Goal: Information Seeking & Learning: Compare options

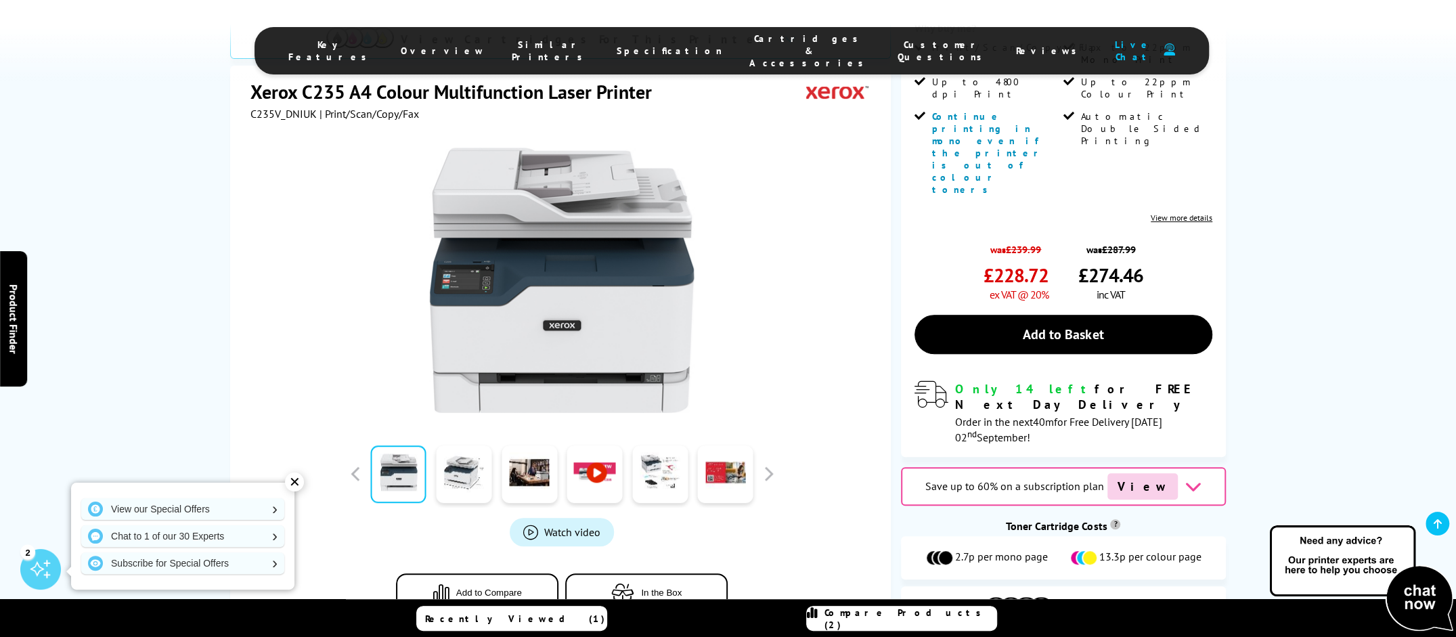
scroll to position [406, 0]
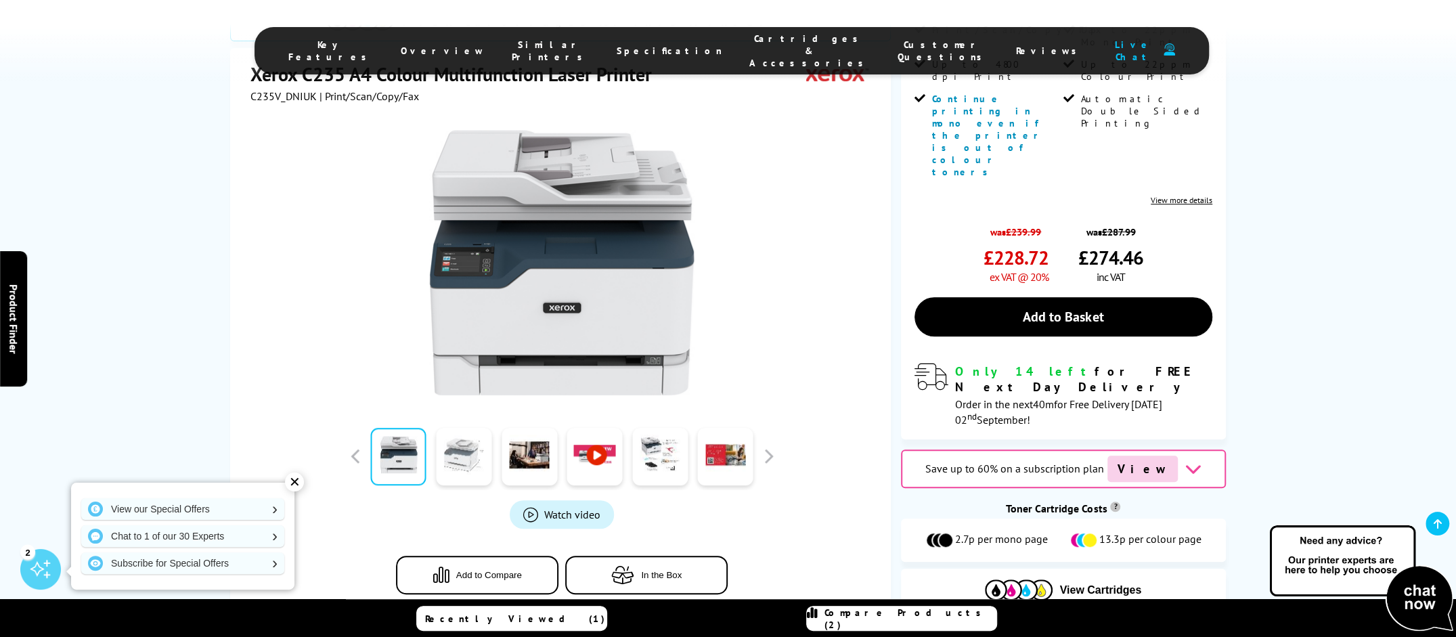
click at [479, 428] on link at bounding box center [463, 457] width 55 height 58
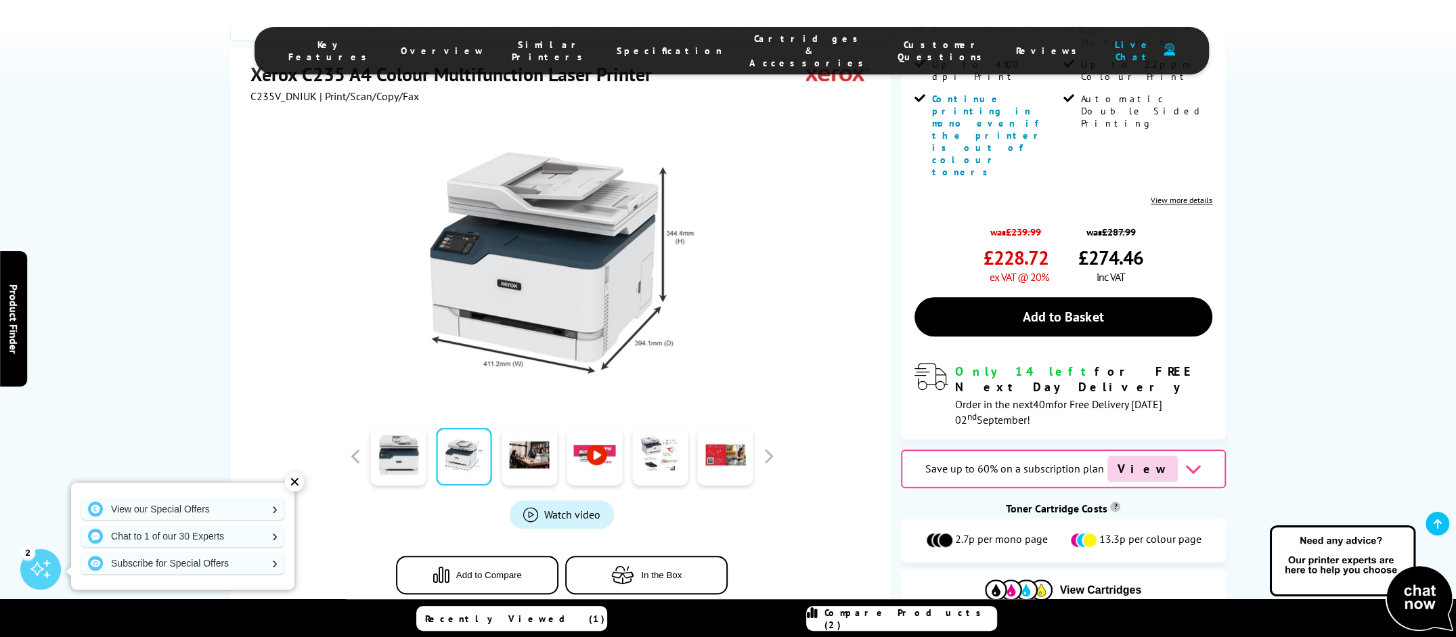
scroll to position [338, 0]
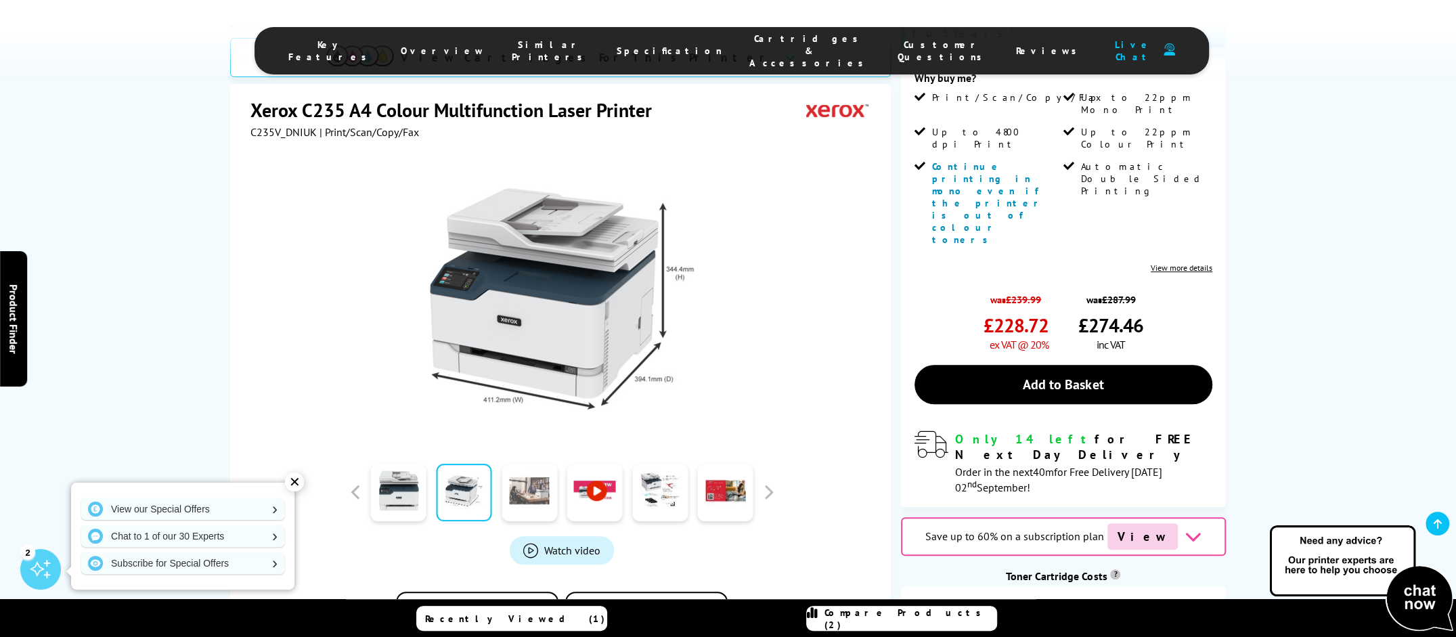
click at [533, 464] on link at bounding box center [528, 493] width 55 height 58
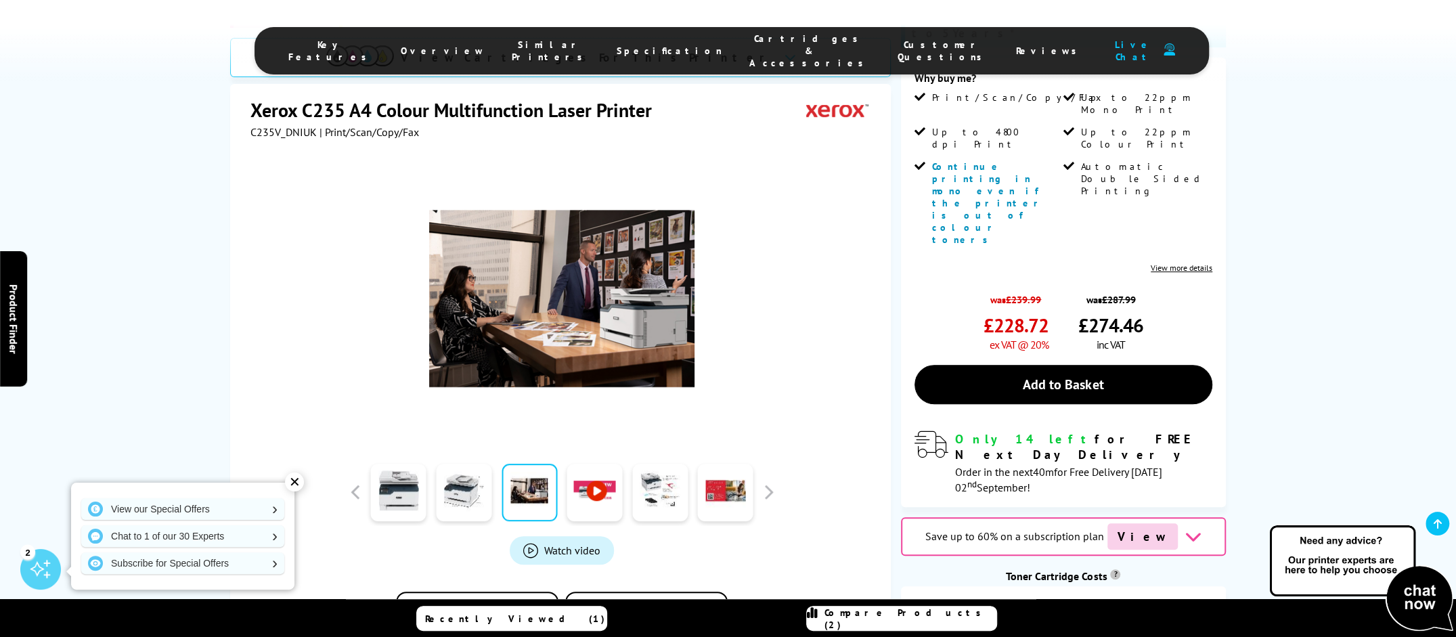
click at [600, 464] on link at bounding box center [594, 493] width 55 height 58
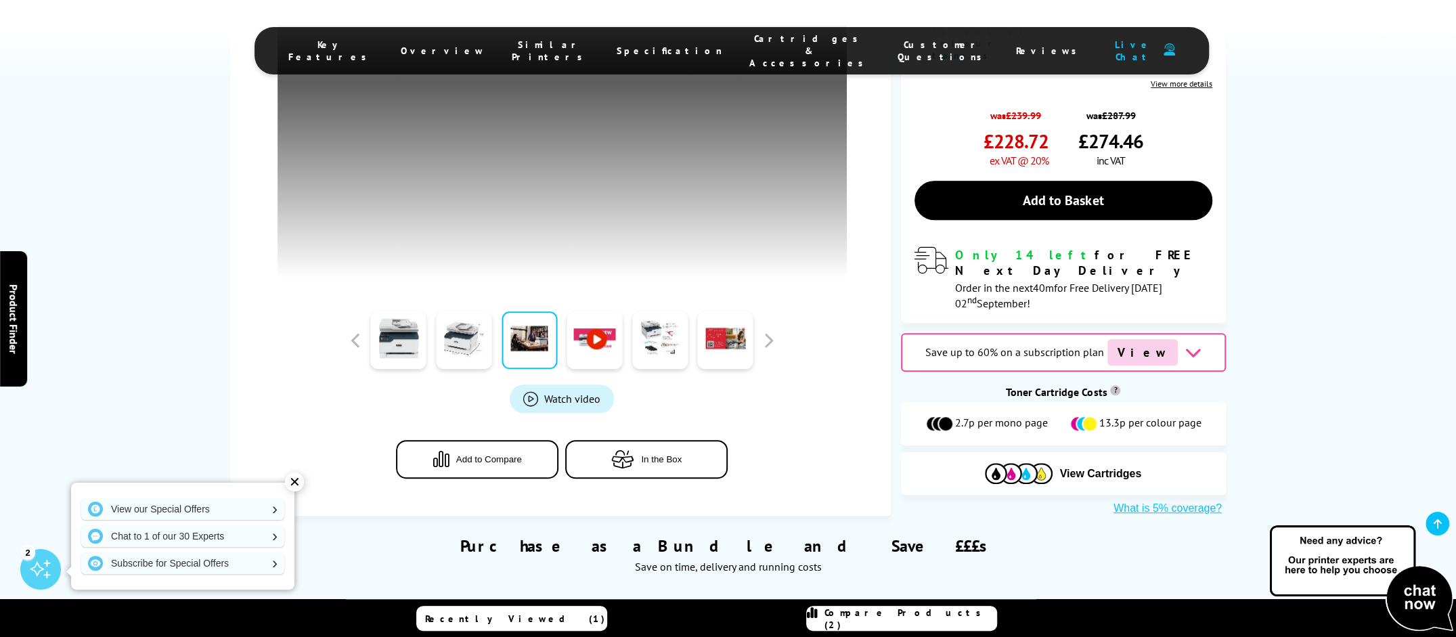
scroll to position [474, 0]
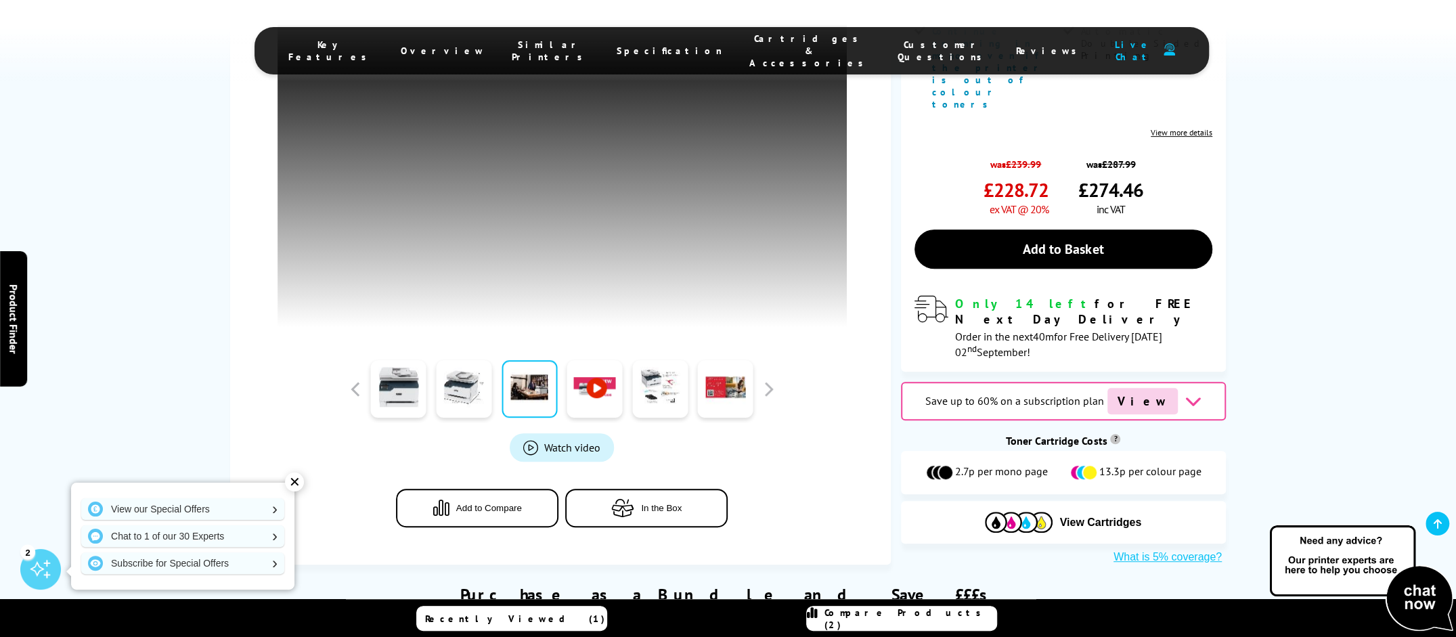
click at [475, 488] on button "Add to Compare" at bounding box center [477, 507] width 162 height 39
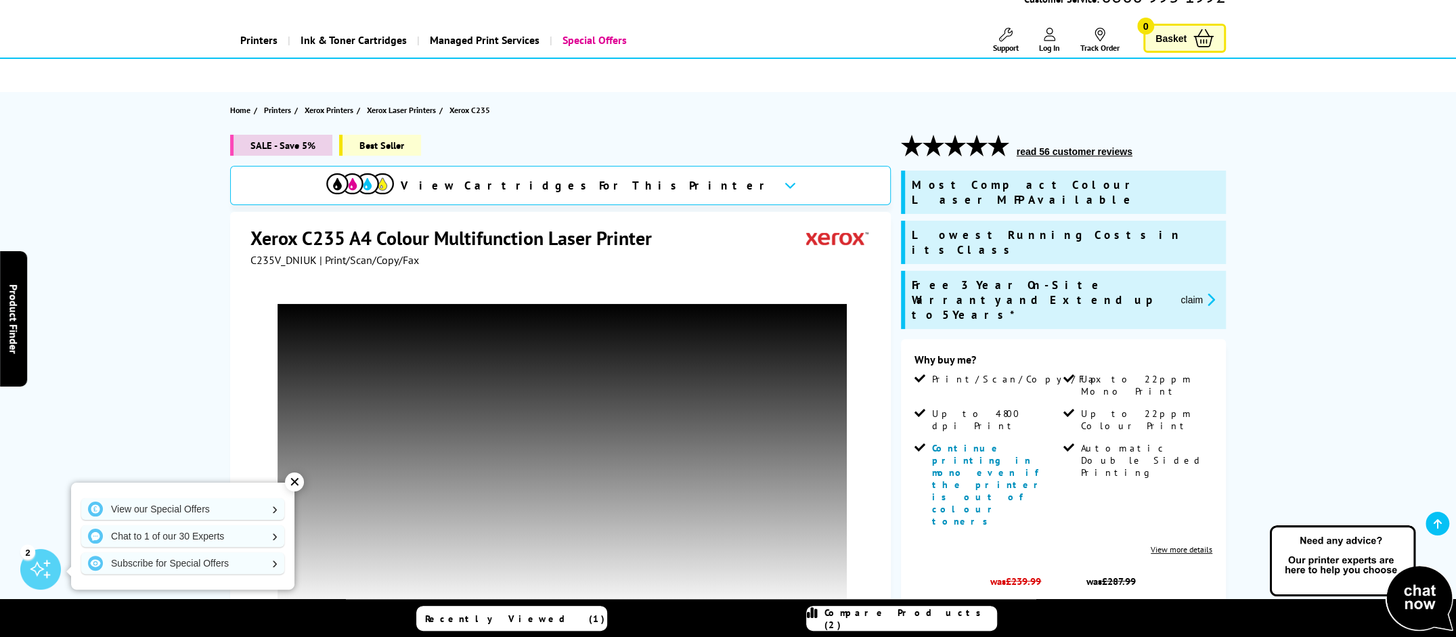
scroll to position [0, 0]
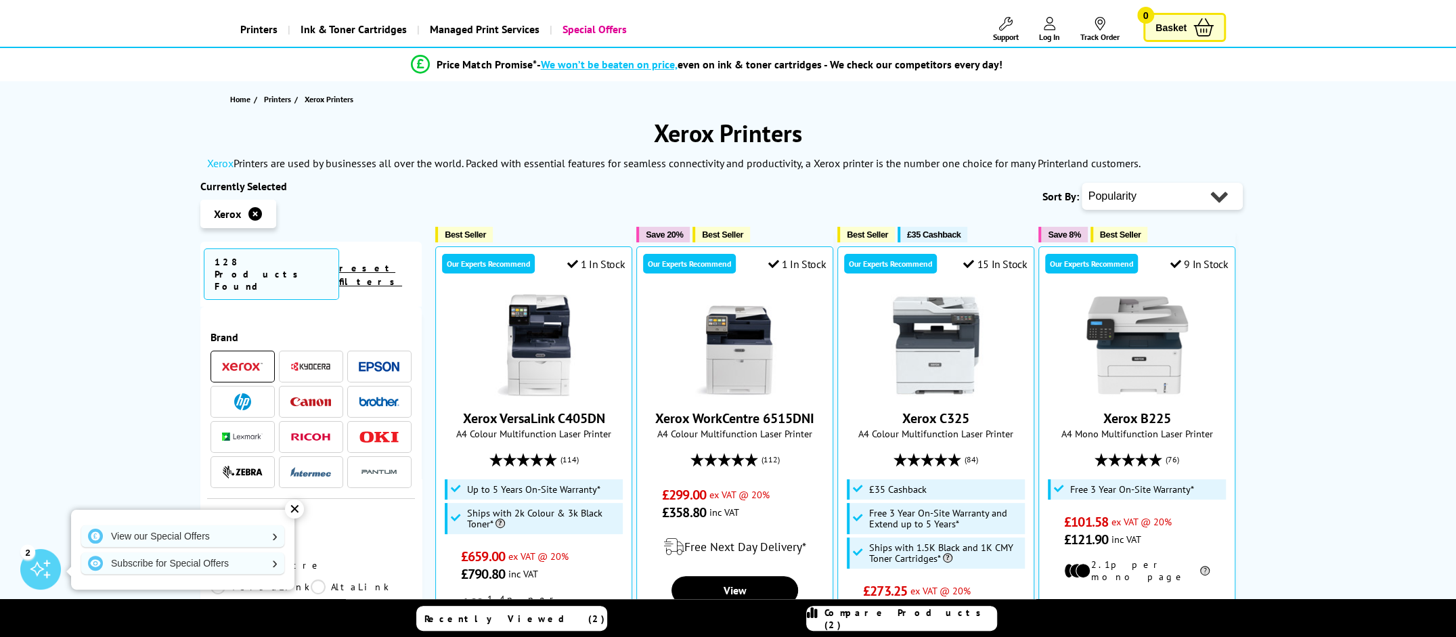
click at [915, 615] on span "Compare Products (2)" at bounding box center [910, 618] width 172 height 24
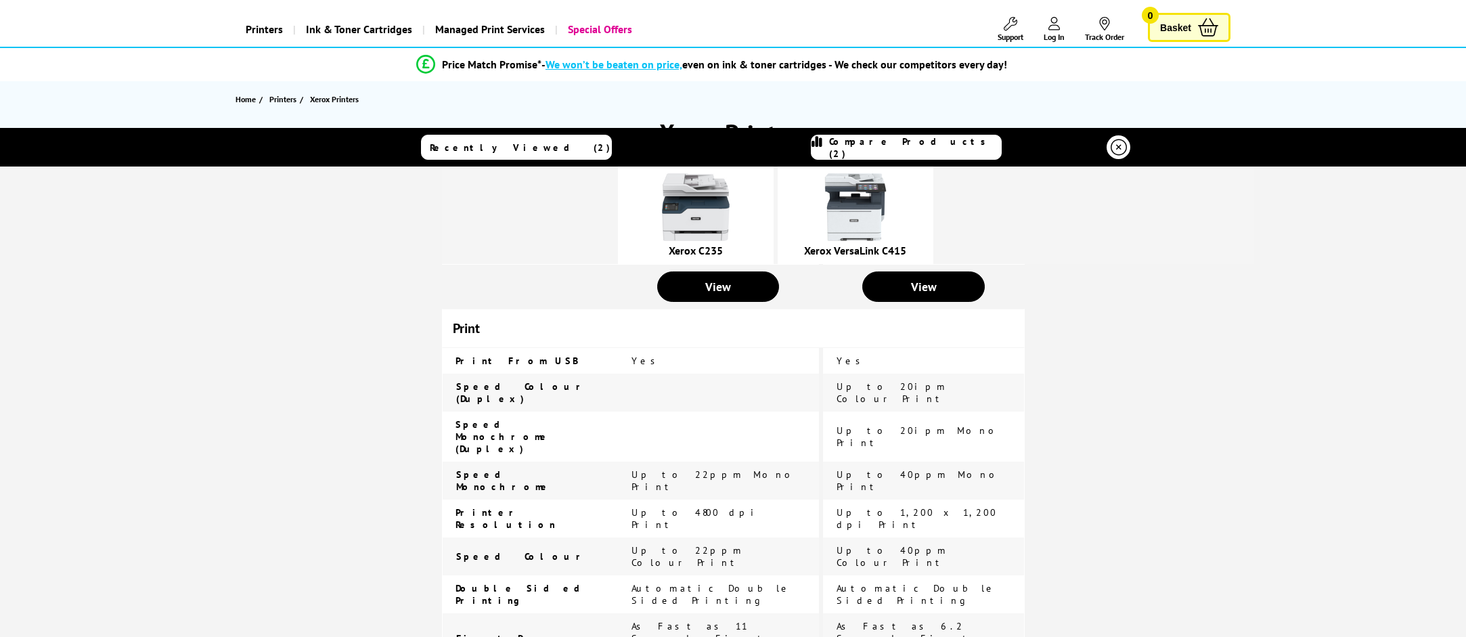
scroll to position [474, 0]
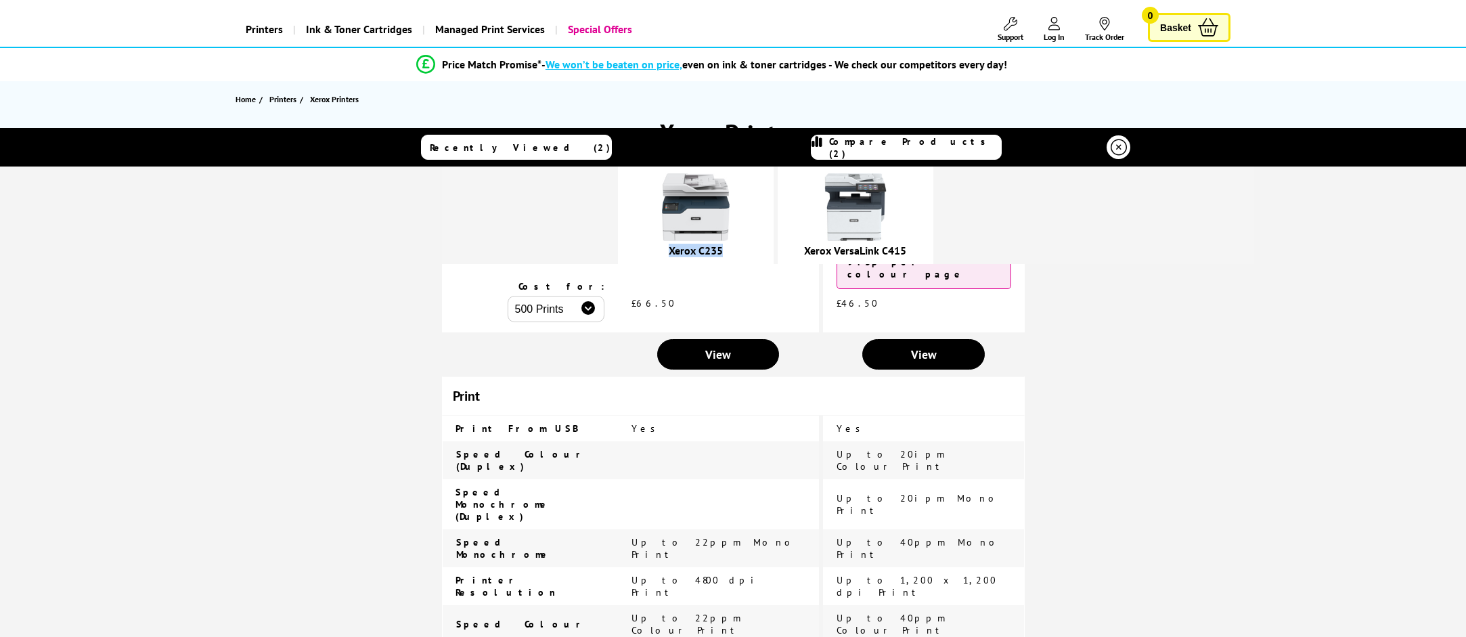
drag, startPoint x: 765, startPoint y: 251, endPoint x: 703, endPoint y: 252, distance: 62.3
click at [703, 252] on div "Xerox C235" at bounding box center [696, 251] width 142 height 14
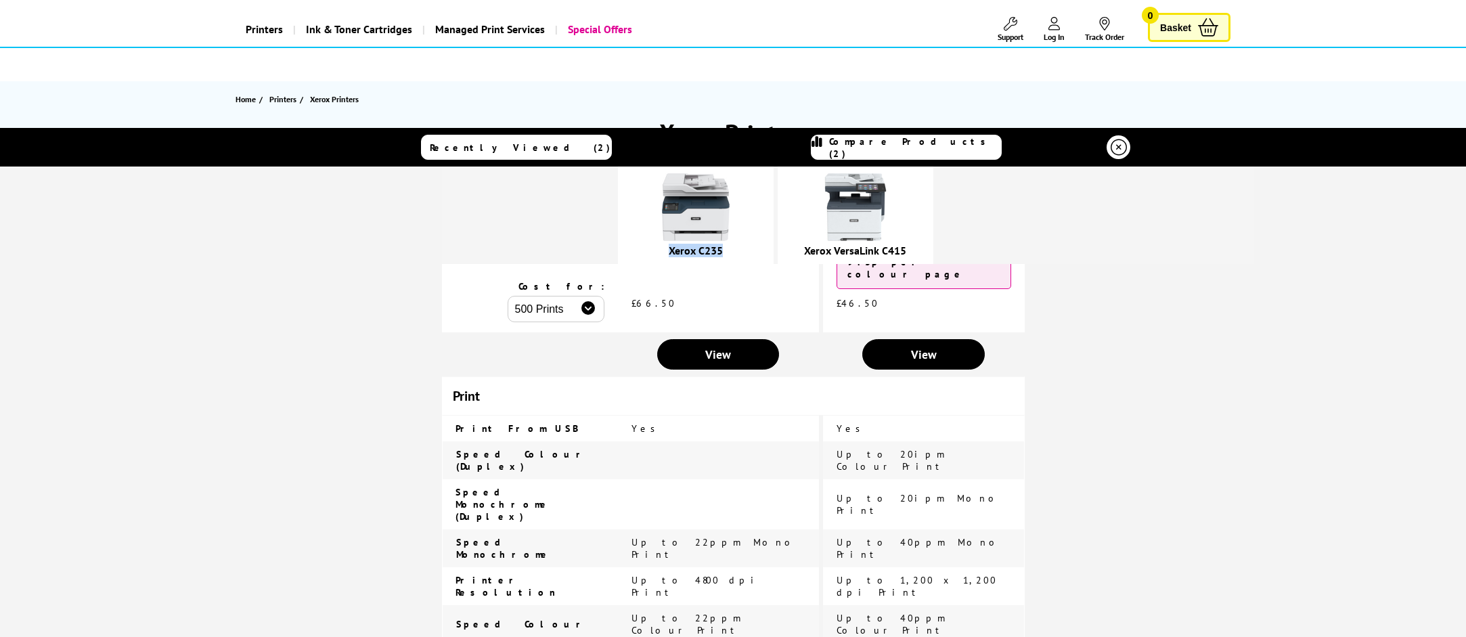
copy link "Xerox C235"
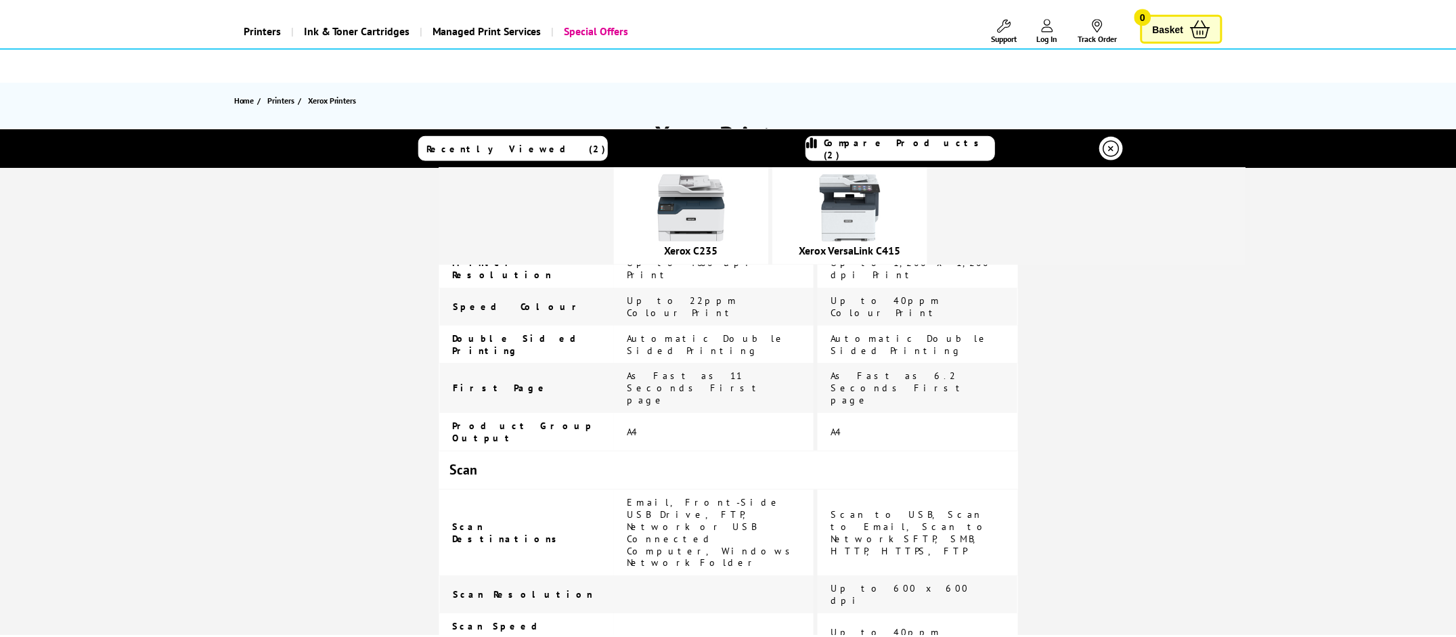
scroll to position [812, 0]
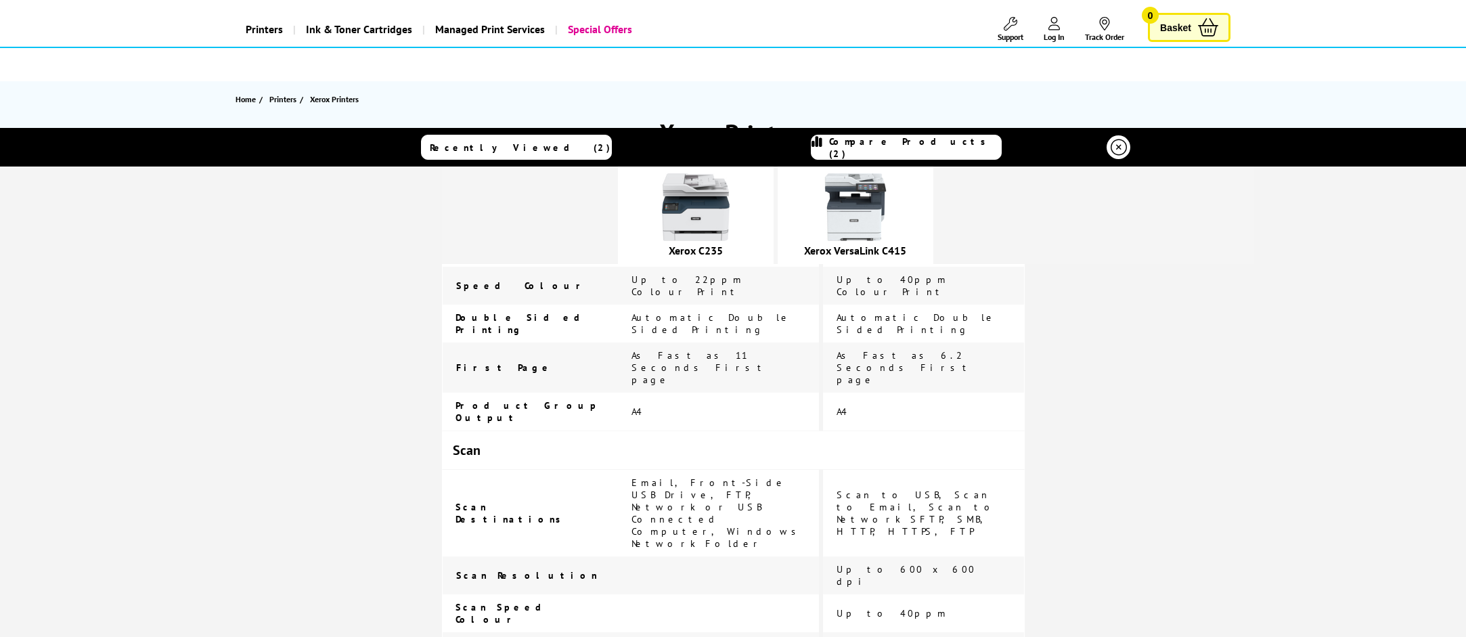
click at [1115, 148] on icon at bounding box center [1118, 147] width 16 height 16
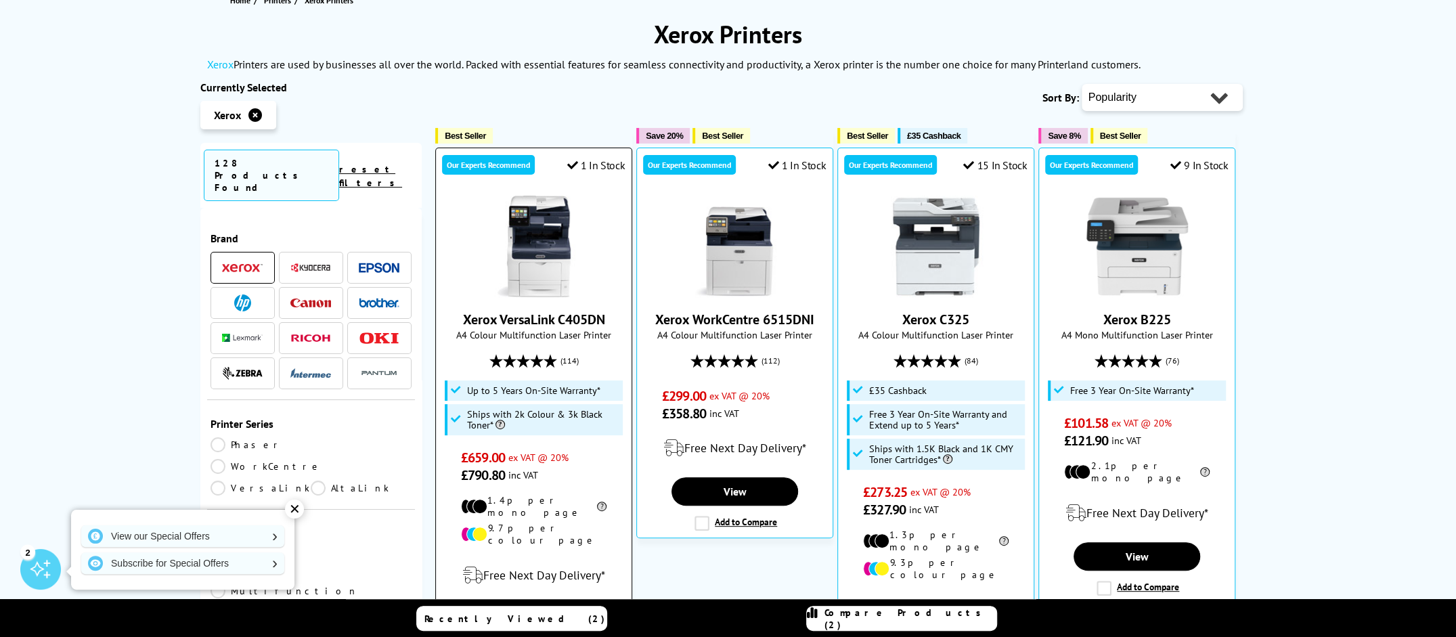
scroll to position [0, 0]
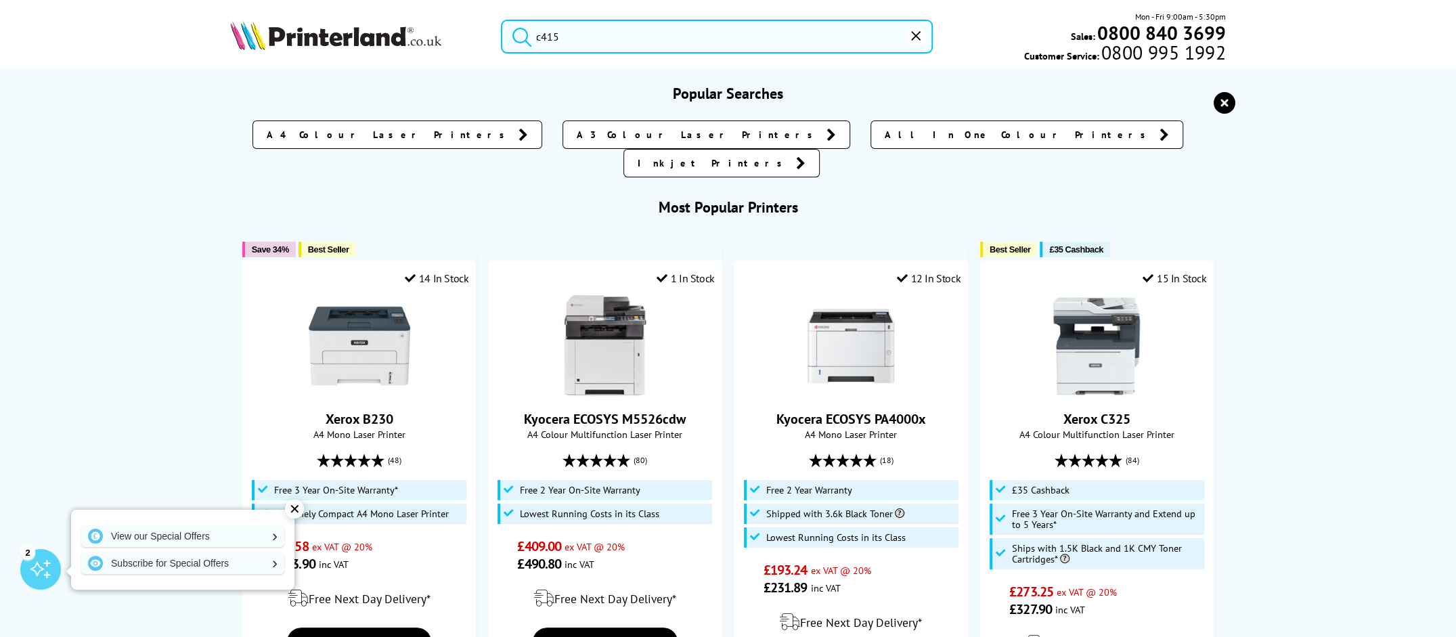
drag, startPoint x: 568, startPoint y: 32, endPoint x: 493, endPoint y: 34, distance: 74.4
click at [493, 34] on div "c415" at bounding box center [708, 37] width 449 height 34
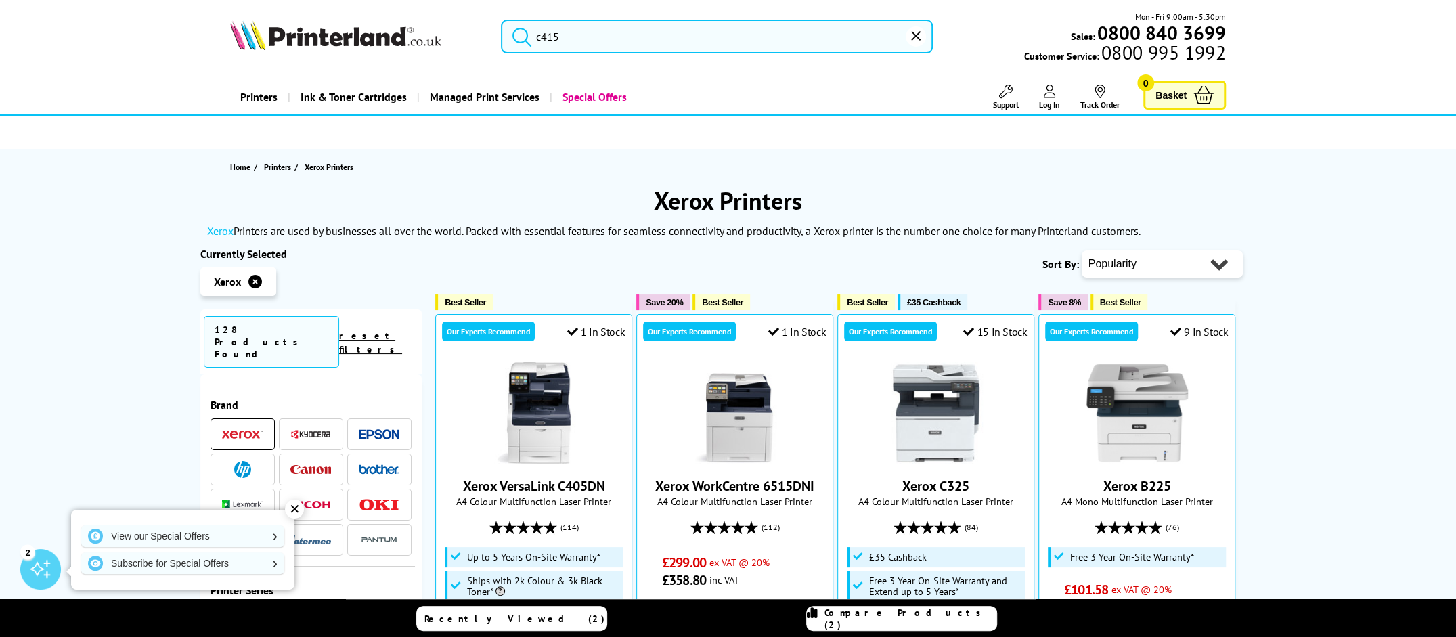
paste input "MFP M479fdw"
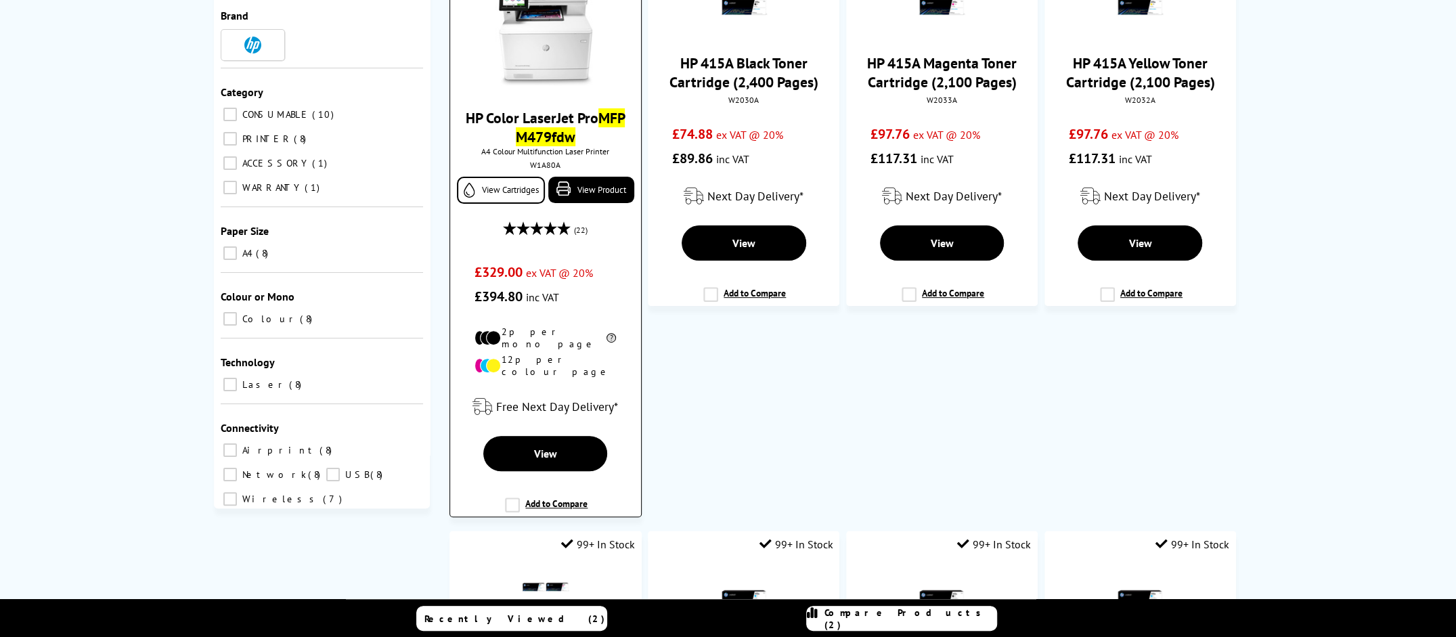
scroll to position [271, 0]
type input "MFP M479fdw"
click at [510, 497] on label "Add to Compare" at bounding box center [546, 510] width 83 height 26
click at [0, 0] on input "Add to Compare" at bounding box center [0, 0] width 0 height 0
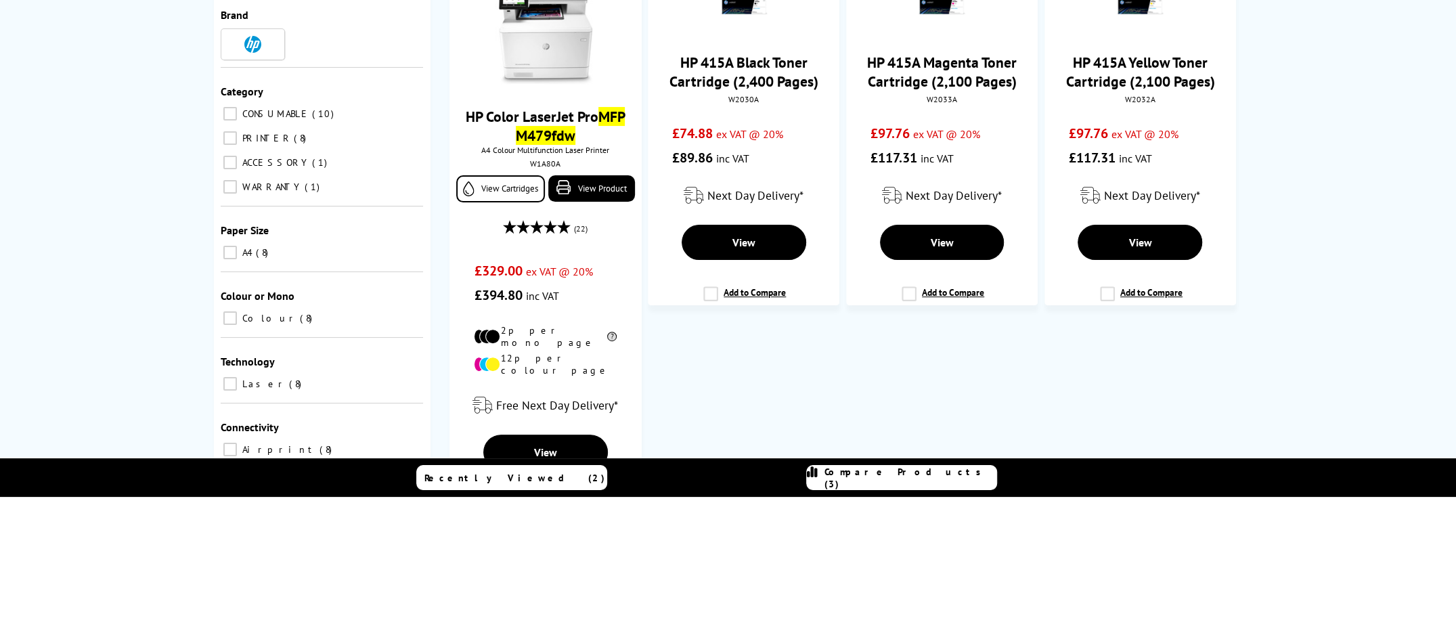
scroll to position [270, 0]
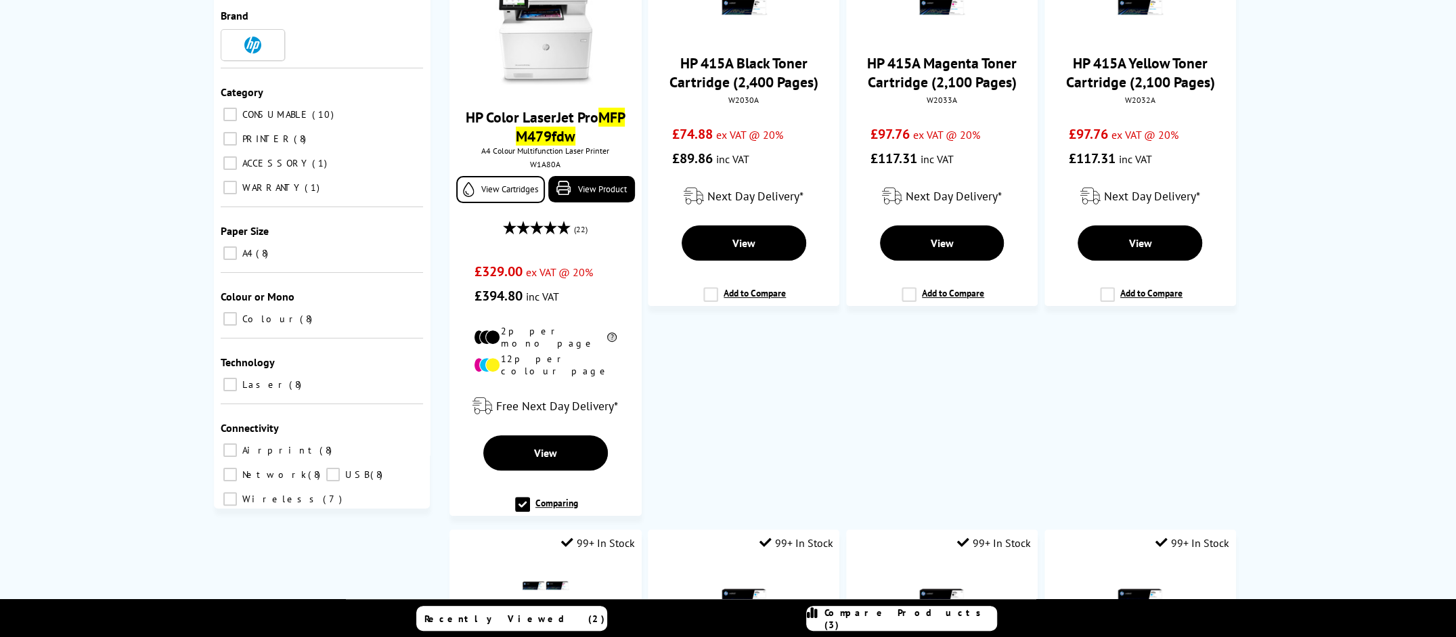
click at [937, 618] on span "Compare Products (3)" at bounding box center [910, 618] width 172 height 24
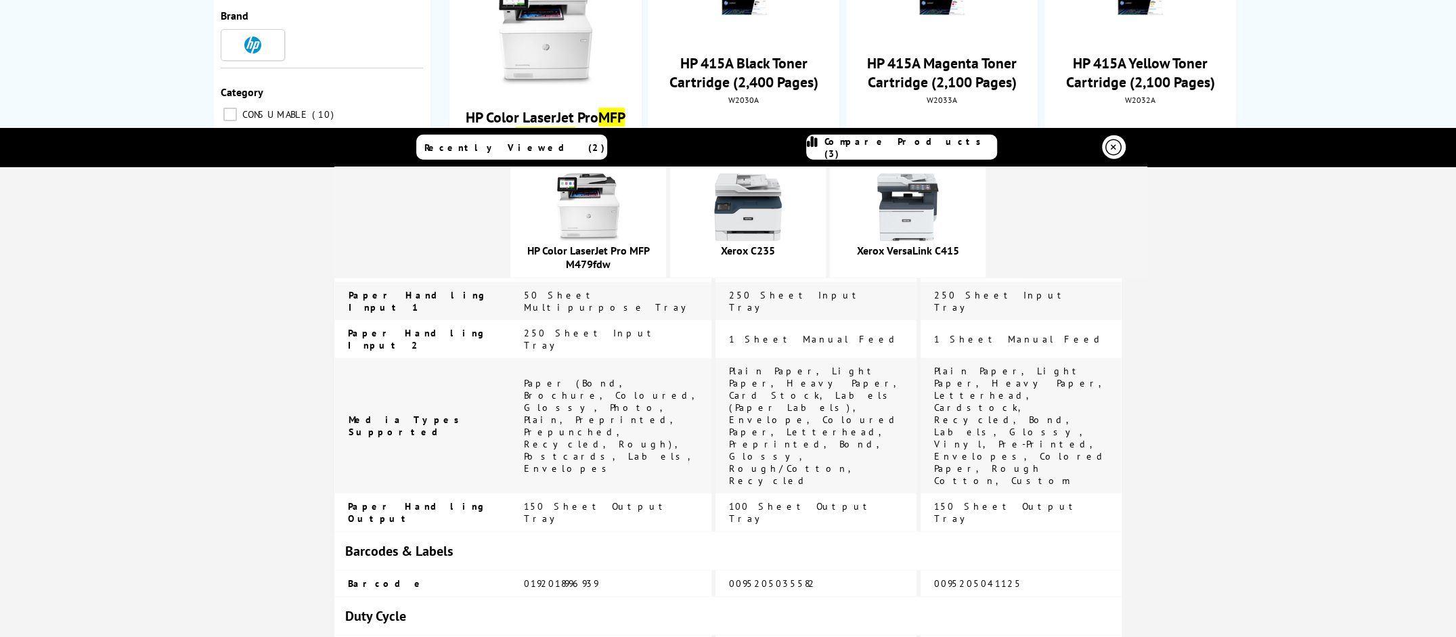
scroll to position [3195, 0]
drag, startPoint x: 675, startPoint y: 264, endPoint x: 575, endPoint y: 247, distance: 100.9
click at [575, 247] on div "HP Color LaserJet Pro MFP M479fdw" at bounding box center [588, 221] width 156 height 111
copy link "HP Color LaserJet Pro MFP M479fdw"
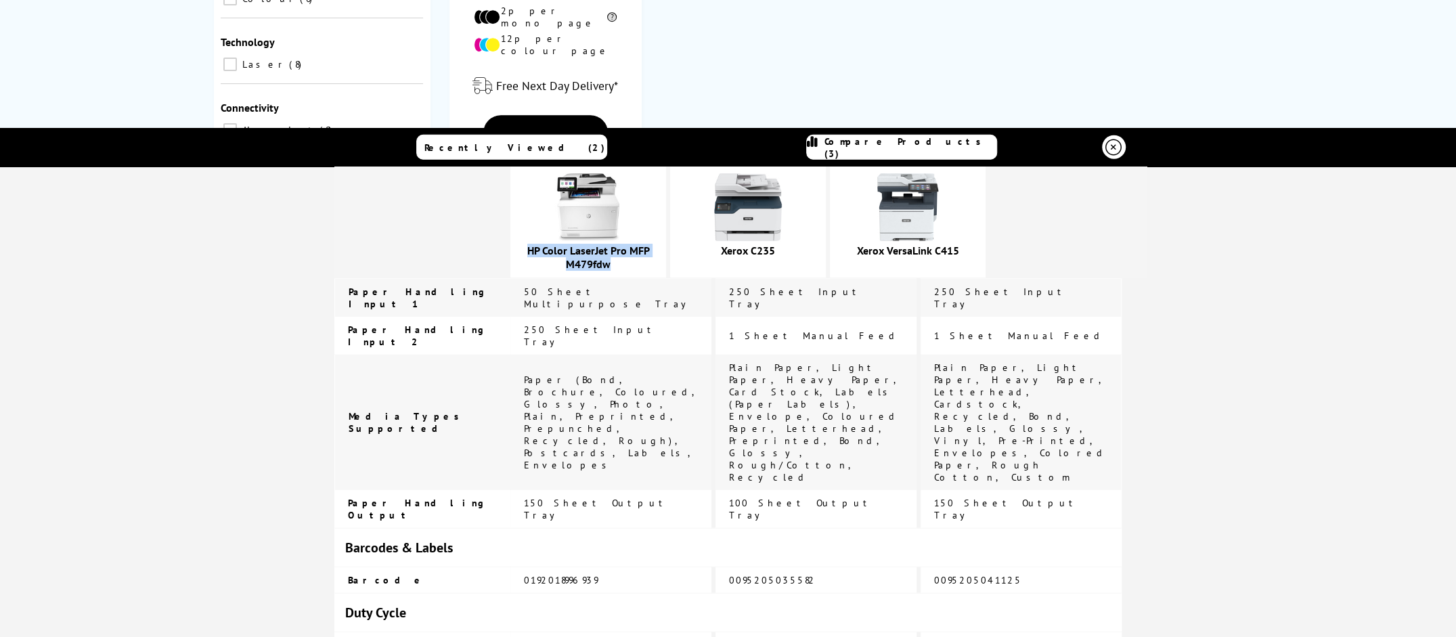
scroll to position [744, 0]
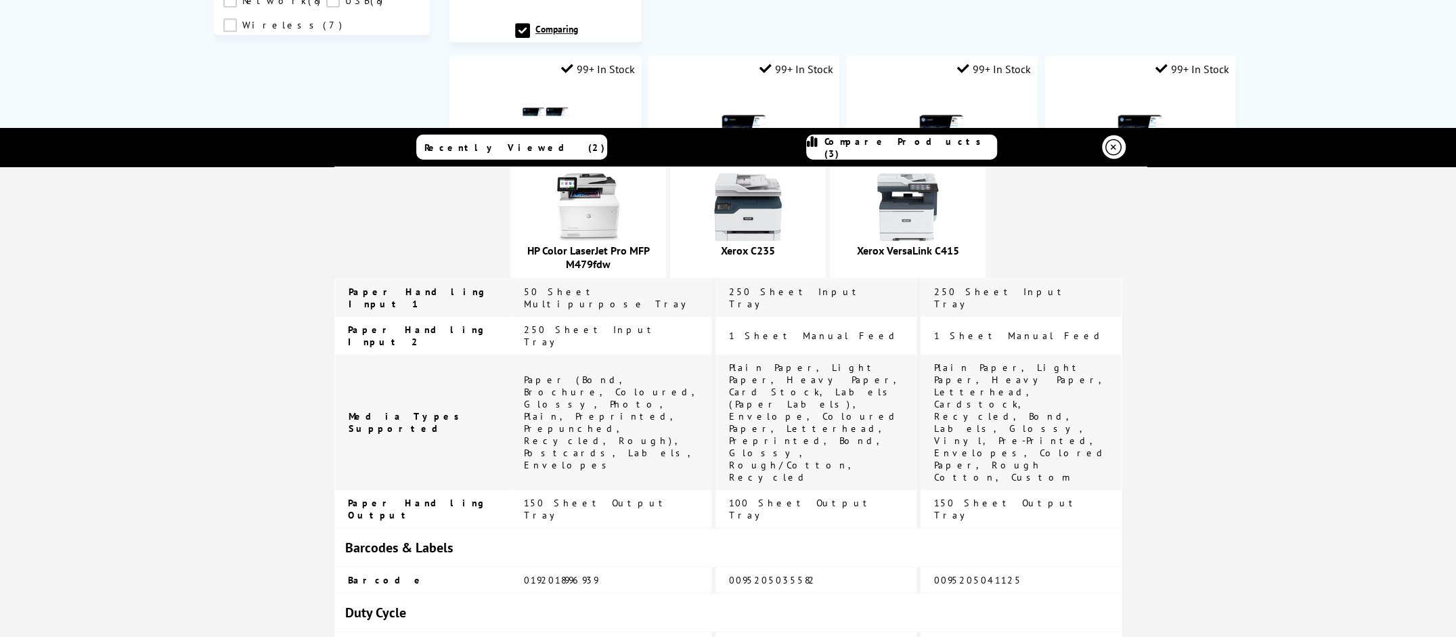
click at [1146, 261] on div "HP Color LaserJet Pro MFP M479fdw" at bounding box center [740, 221] width 812 height 111
drag, startPoint x: 382, startPoint y: 183, endPoint x: 928, endPoint y: 478, distance: 621.6
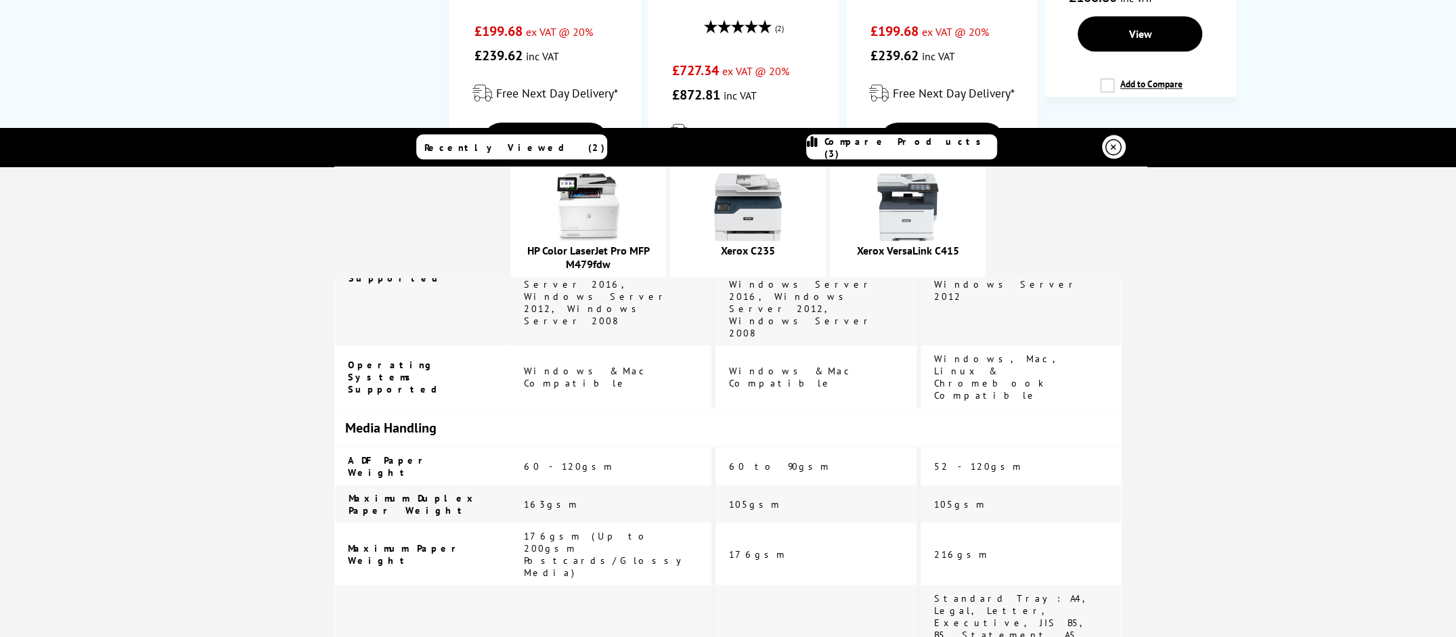
scroll to position [3195, 0]
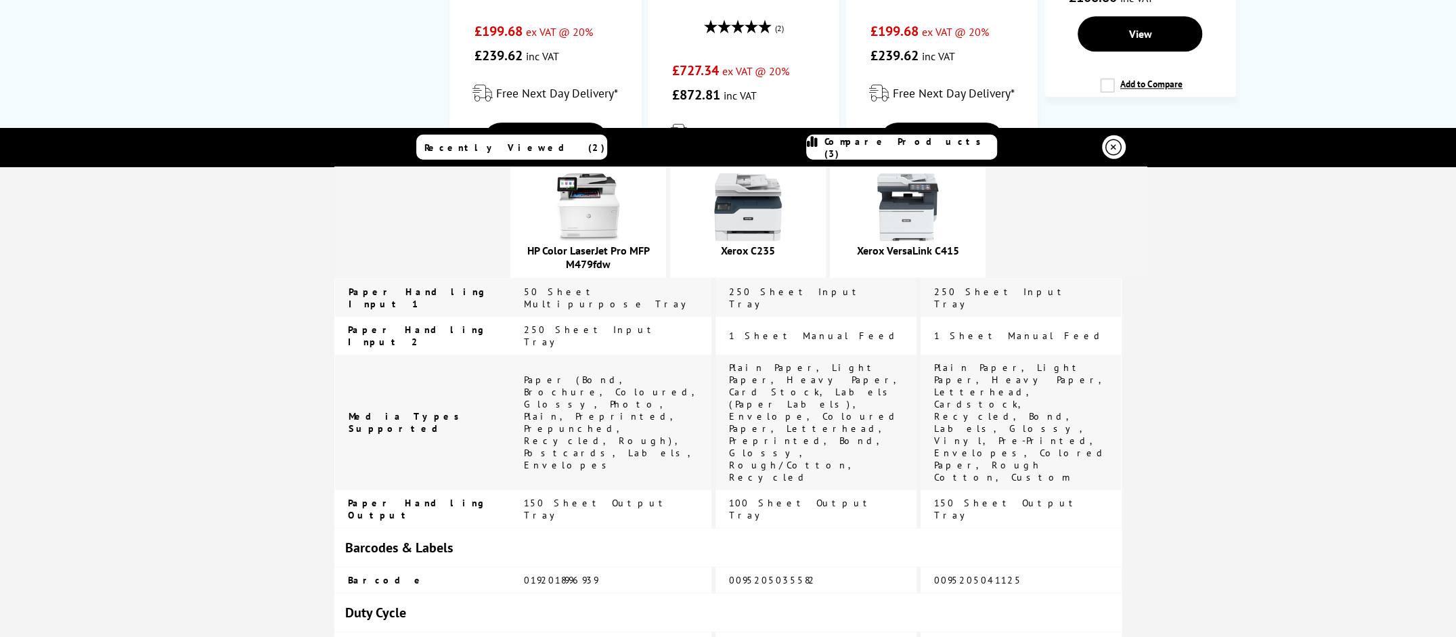
copy div "Low Running Costs remove HP Color LaserJet Pro MFP M479fdw 4.9 / 5 remove Xerox…"
